Goal: Task Accomplishment & Management: Manage account settings

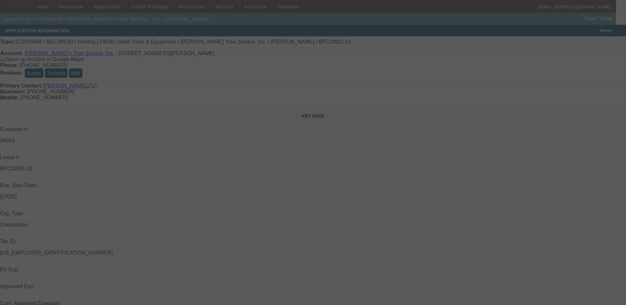
click at [466, 107] on div at bounding box center [313, 152] width 626 height 305
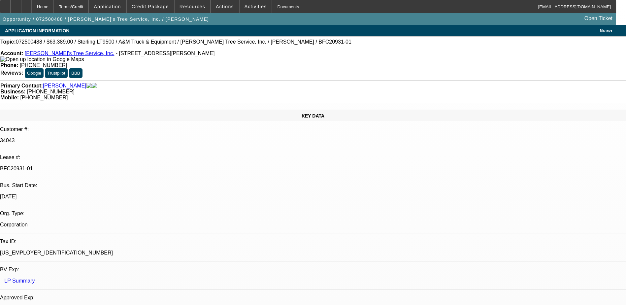
select select "0"
select select "2"
select select "0.1"
select select "0"
select select "2"
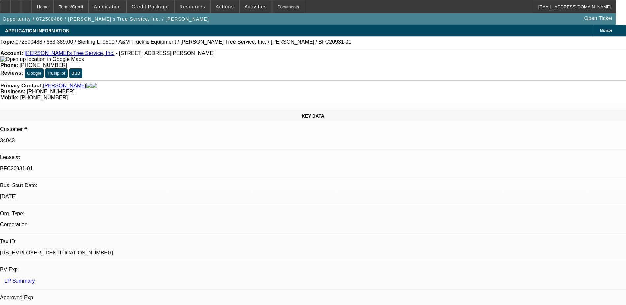
select select "0.1"
select select "0"
select select "2"
select select "0.1"
select select "0"
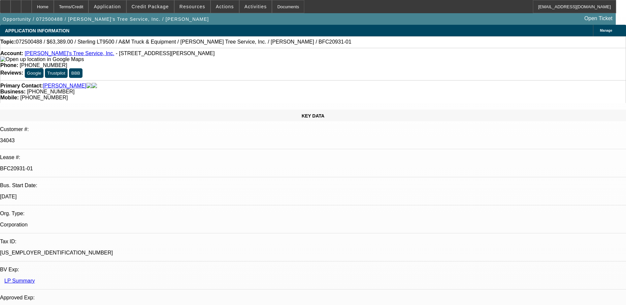
select select "2"
select select "0.1"
select select "1"
select select "2"
select select "4"
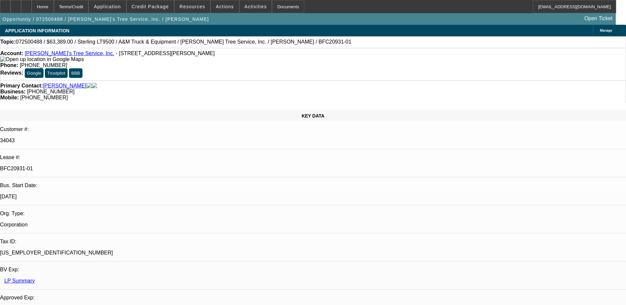
select select "1"
select select "2"
select select "4"
select select "1"
select select "2"
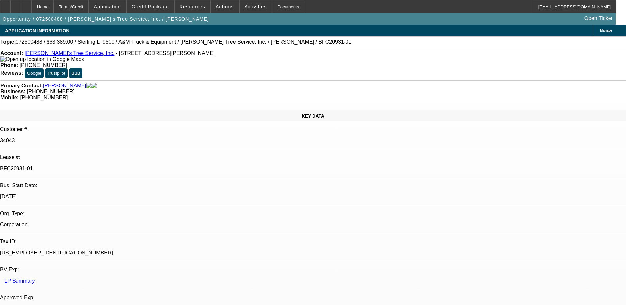
select select "4"
select select "1"
select select "2"
select select "4"
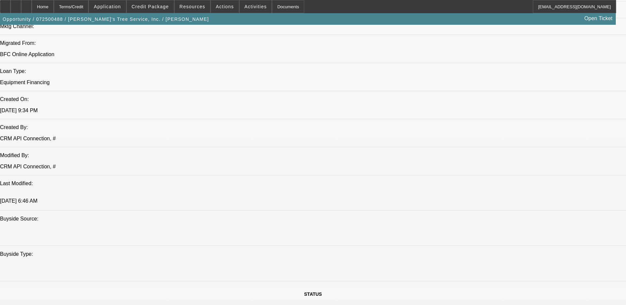
scroll to position [429, 0]
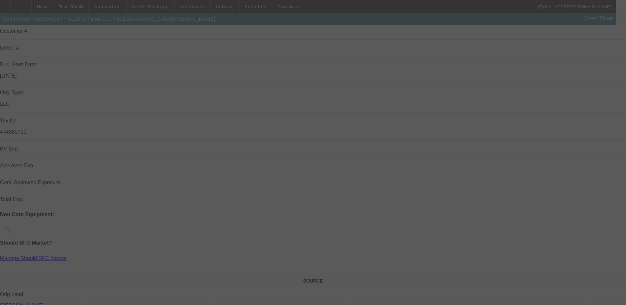
scroll to position [99, 0]
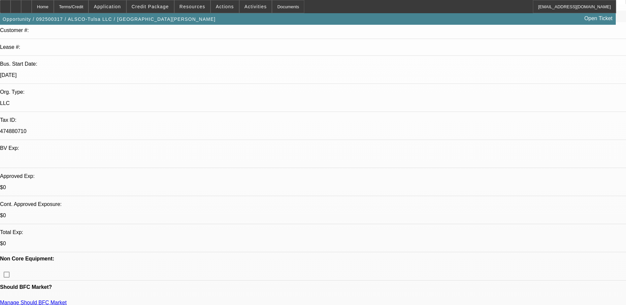
select select "0"
select select "1"
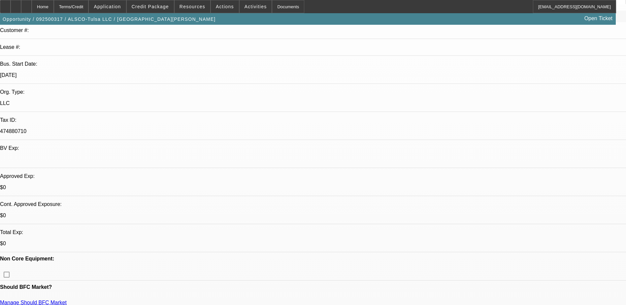
select select "6"
drag, startPoint x: 505, startPoint y: 165, endPoint x: 519, endPoint y: 165, distance: 13.5
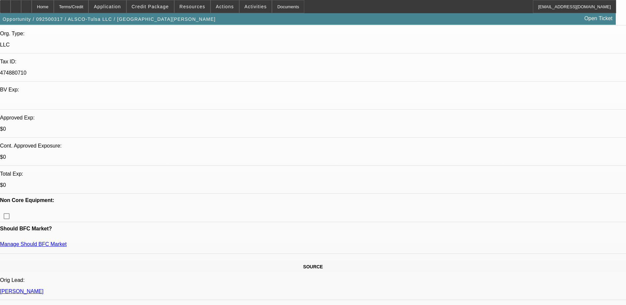
scroll to position [0, 0]
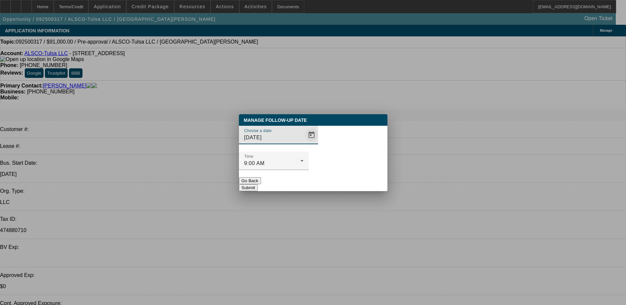
click at [304, 143] on span "Open calendar" at bounding box center [312, 135] width 16 height 16
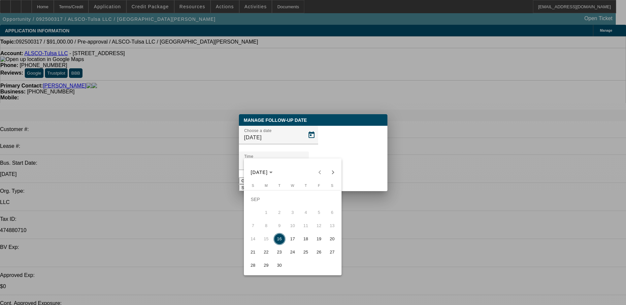
click at [284, 241] on span "16" at bounding box center [280, 239] width 12 height 12
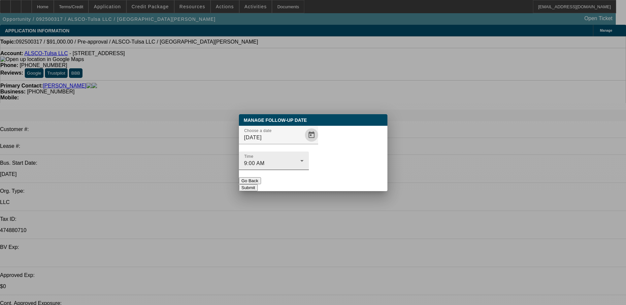
click at [300, 159] on div "9:00 AM" at bounding box center [272, 163] width 56 height 8
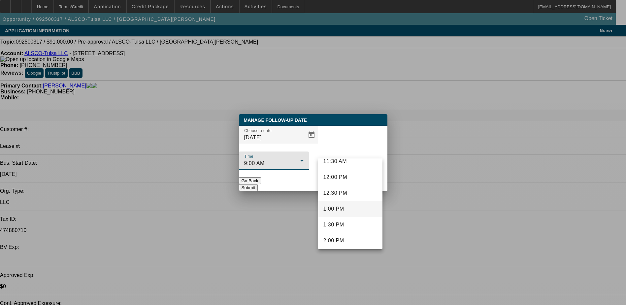
scroll to position [378, 0]
click at [355, 187] on mat-option "12:30 PM" at bounding box center [350, 187] width 64 height 16
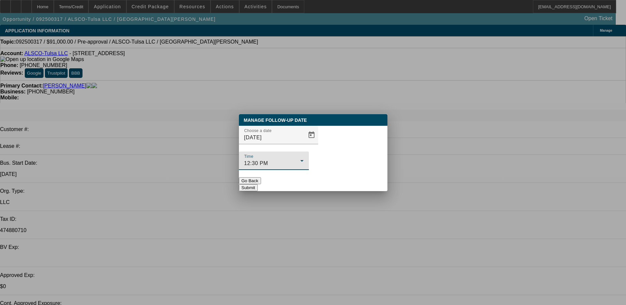
click at [309, 170] on div at bounding box center [274, 173] width 70 height 7
click at [258, 184] on button "Submit" at bounding box center [248, 187] width 19 height 7
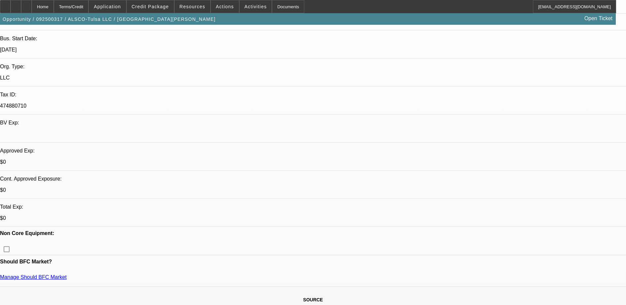
scroll to position [0, 0]
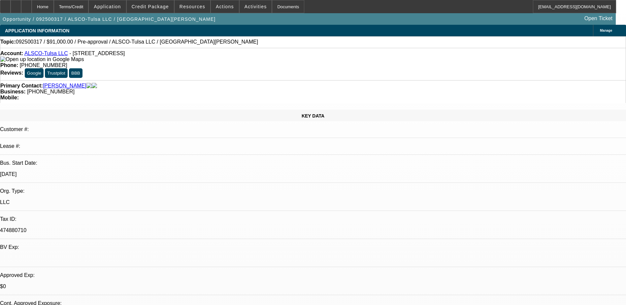
drag, startPoint x: 70, startPoint y: 54, endPoint x: 138, endPoint y: 53, distance: 68.3
click at [138, 53] on div "Account: ALSCO-Tulsa LLC - 5754 E Apache St, Tulsa, OK 74115" at bounding box center [313, 57] width 626 height 12
drag, startPoint x: 138, startPoint y: 53, endPoint x: 129, endPoint y: 54, distance: 9.2
copy span "5754 E Apache St, Tulsa, OK 74115"
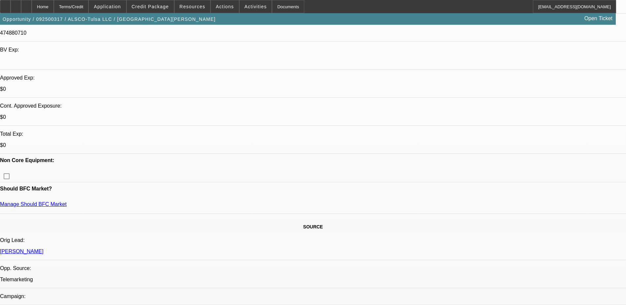
scroll to position [198, 0]
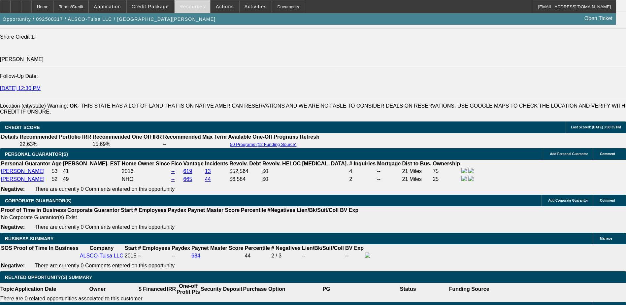
scroll to position [792, 0]
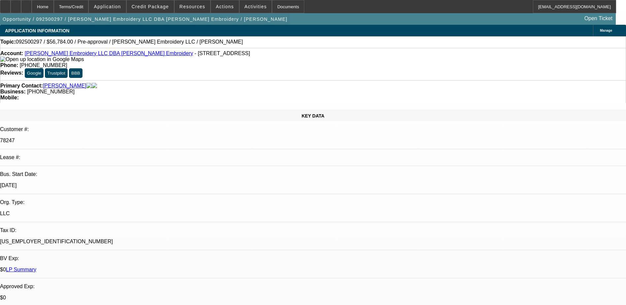
select select "0"
select select "2"
select select "0.1"
select select "1"
select select "2"
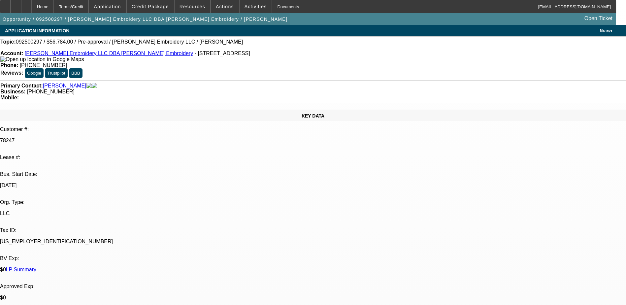
select select "4"
click at [155, 7] on span "Credit Package" at bounding box center [150, 6] width 37 height 5
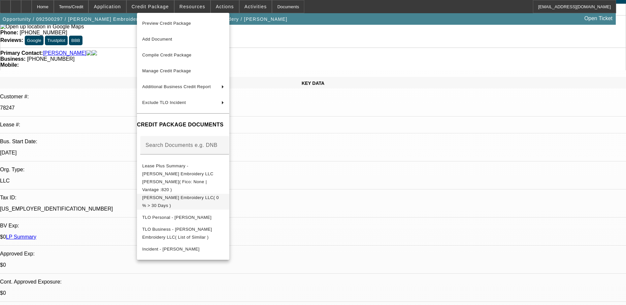
scroll to position [33, 0]
click at [336, 165] on div at bounding box center [313, 152] width 626 height 305
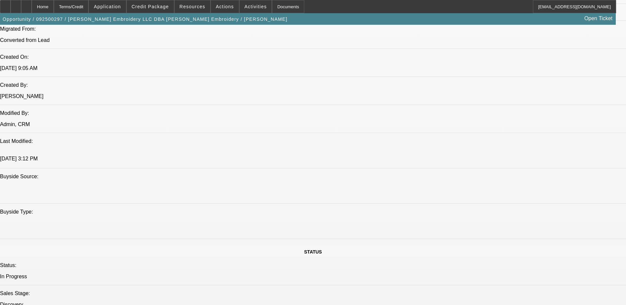
scroll to position [462, 0]
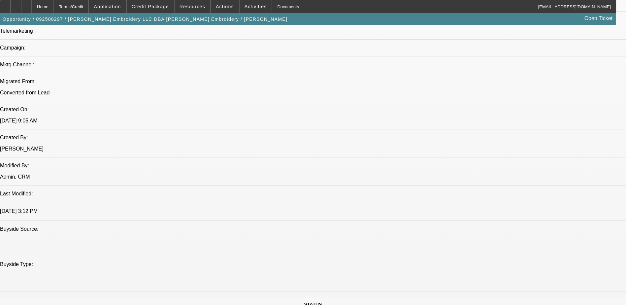
drag, startPoint x: 586, startPoint y: 198, endPoint x: 590, endPoint y: 198, distance: 4.0
drag, startPoint x: 590, startPoint y: 198, endPoint x: 576, endPoint y: 200, distance: 14.4
drag, startPoint x: 486, startPoint y: 206, endPoint x: 471, endPoint y: 210, distance: 15.3
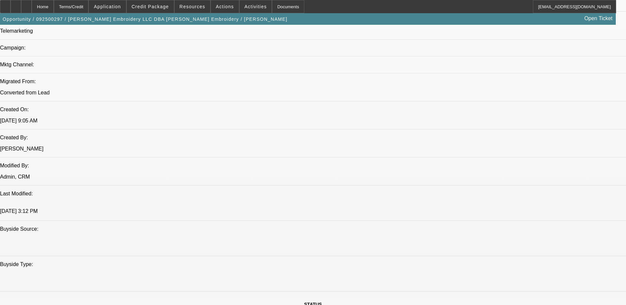
drag, startPoint x: 471, startPoint y: 210, endPoint x: 486, endPoint y: 212, distance: 14.9
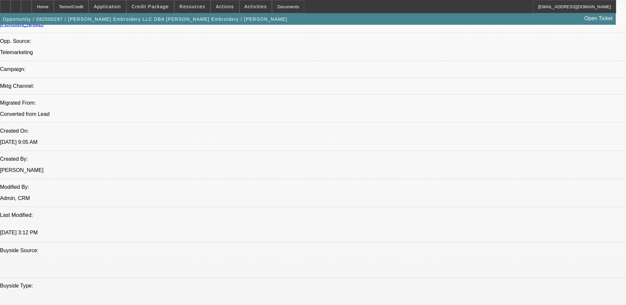
scroll to position [429, 0]
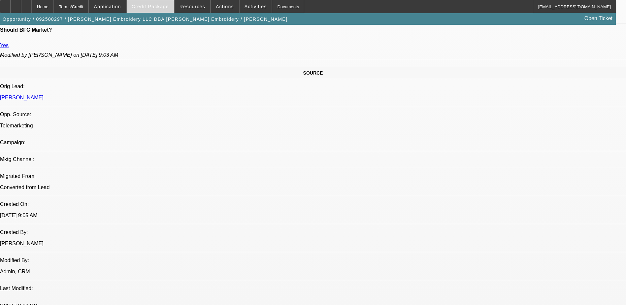
scroll to position [231, 0]
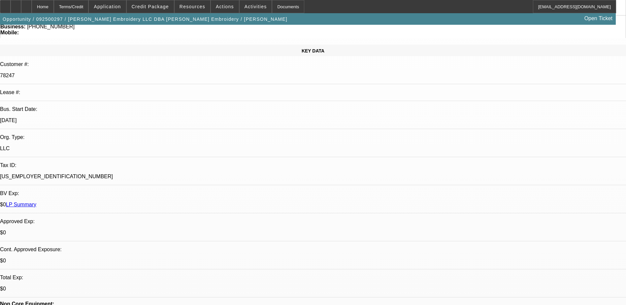
scroll to position [0, 0]
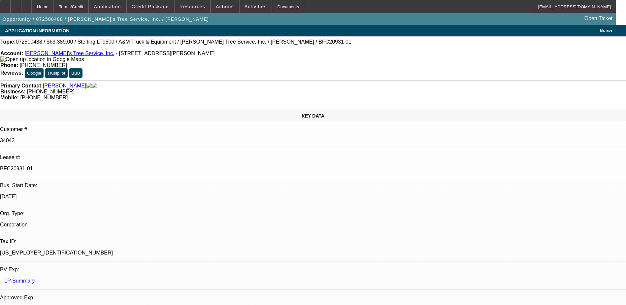
select select "0"
select select "2"
select select "0.1"
select select "0"
select select "2"
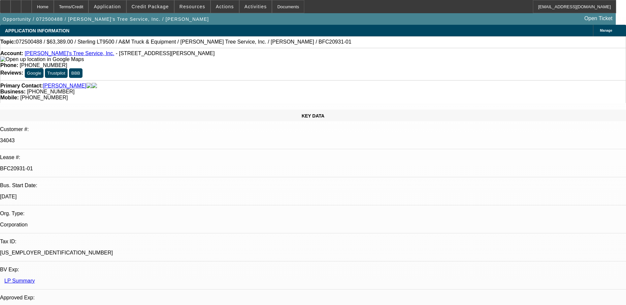
select select "0.1"
select select "0"
select select "2"
select select "0.1"
select select "0"
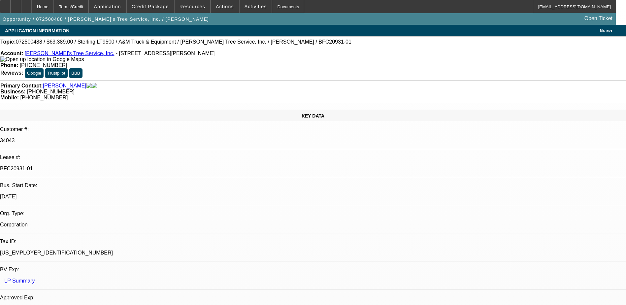
select select "2"
select select "0.1"
select select "1"
select select "2"
select select "4"
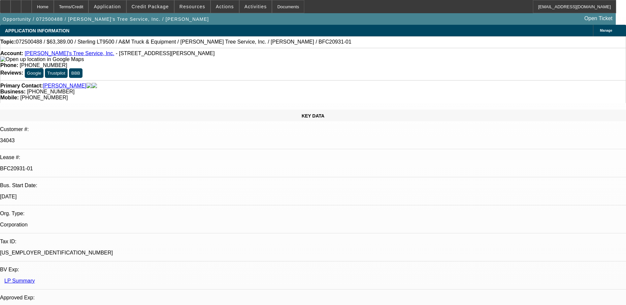
select select "1"
select select "2"
select select "4"
select select "1"
select select "2"
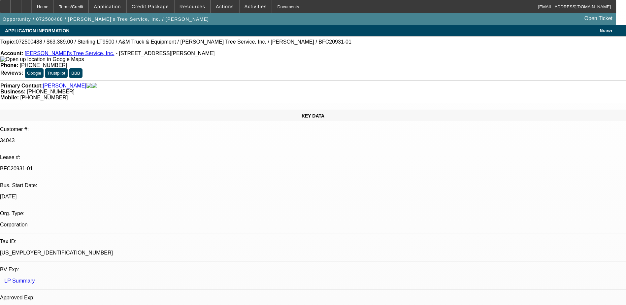
select select "4"
select select "1"
select select "2"
select select "4"
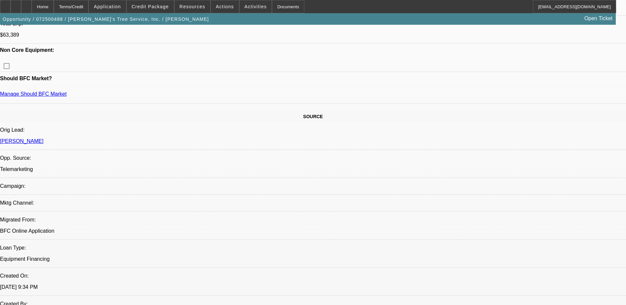
scroll to position [198, 0]
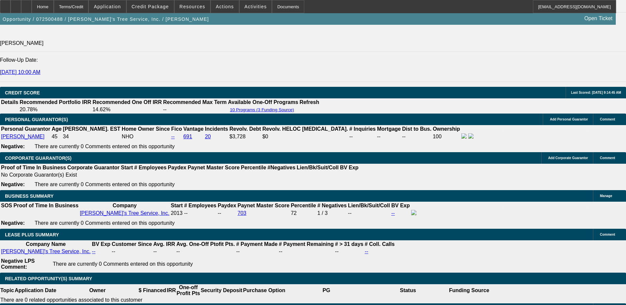
scroll to position [858, 0]
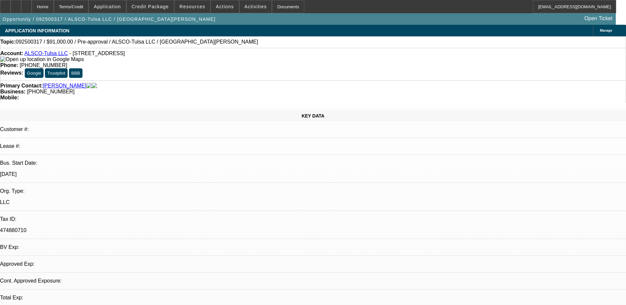
select select "0"
select select "6"
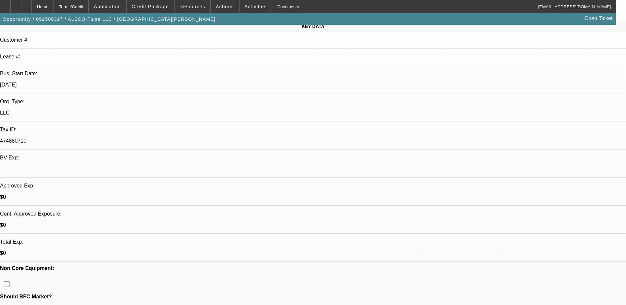
scroll to position [99, 0]
